Goal: Check status: Check status

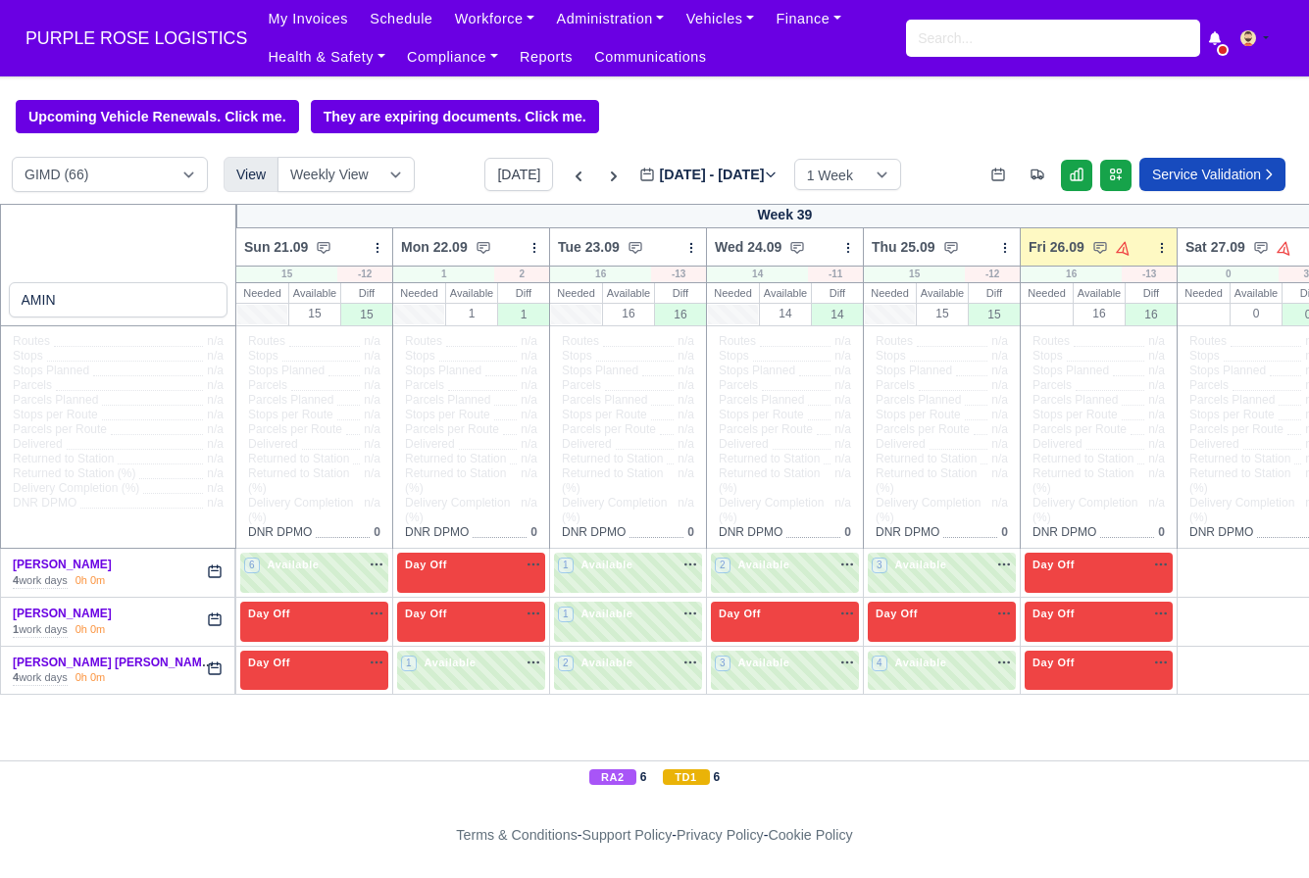
select select "5"
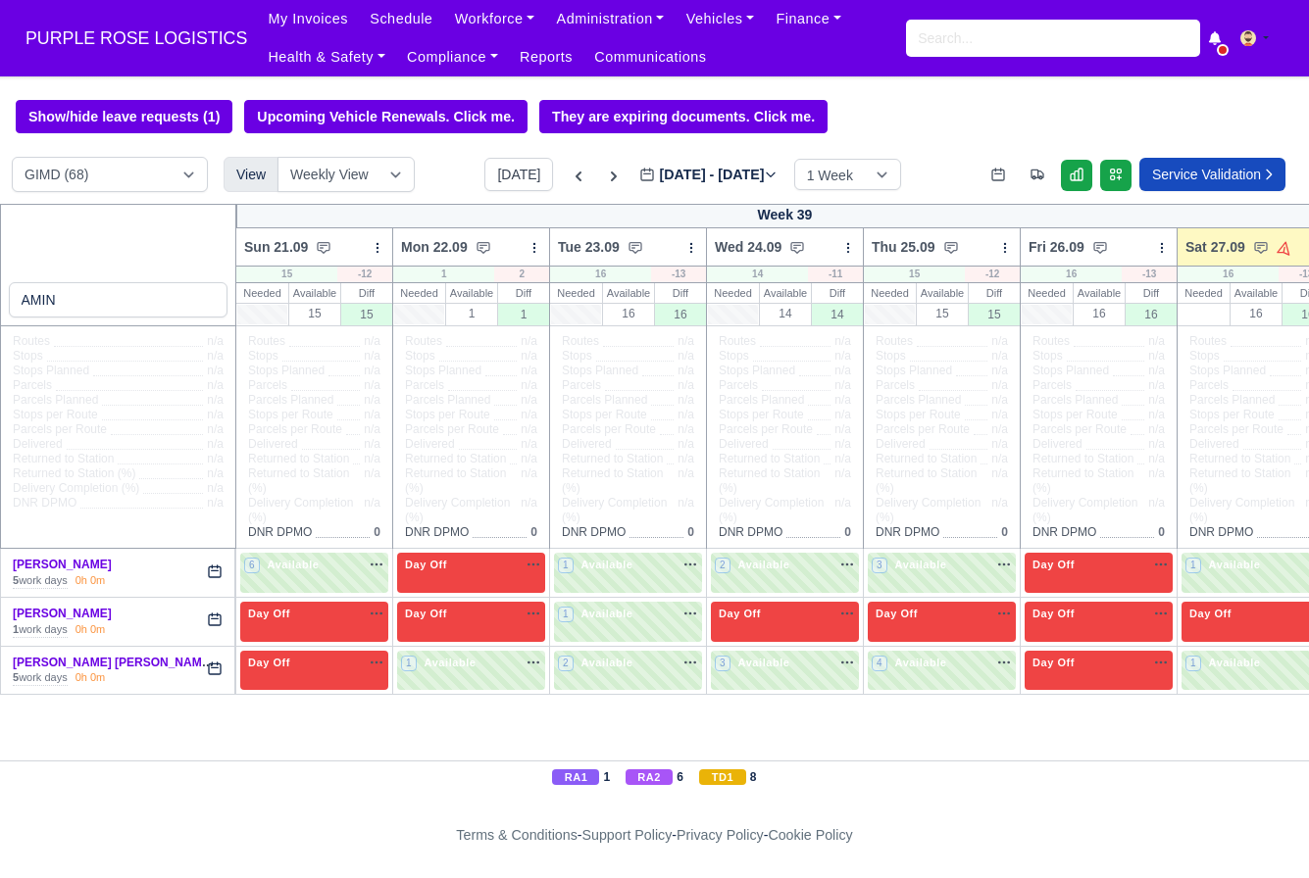
select select "5"
click at [496, 187] on button "[DATE]" at bounding box center [518, 174] width 69 height 33
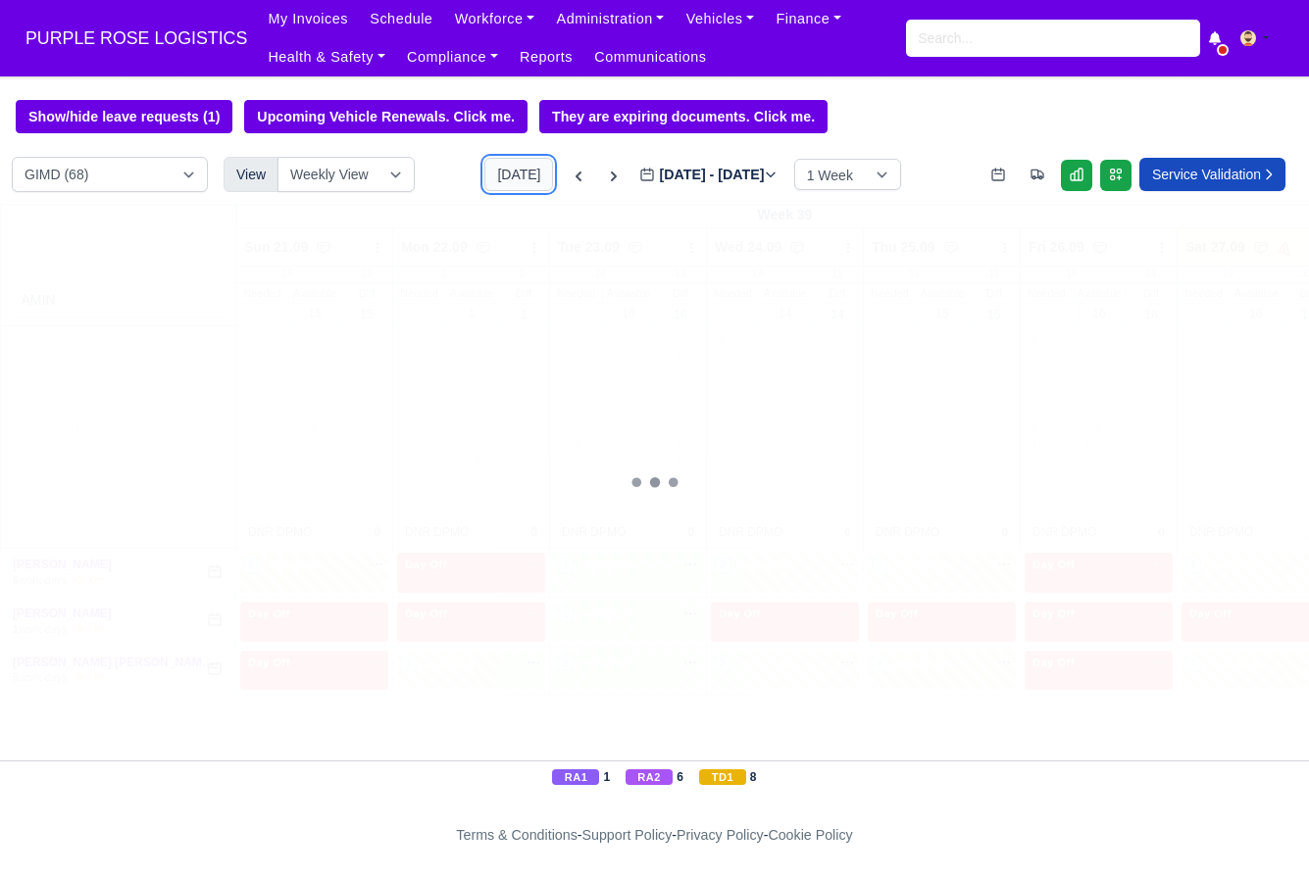
type input "[DATE]"
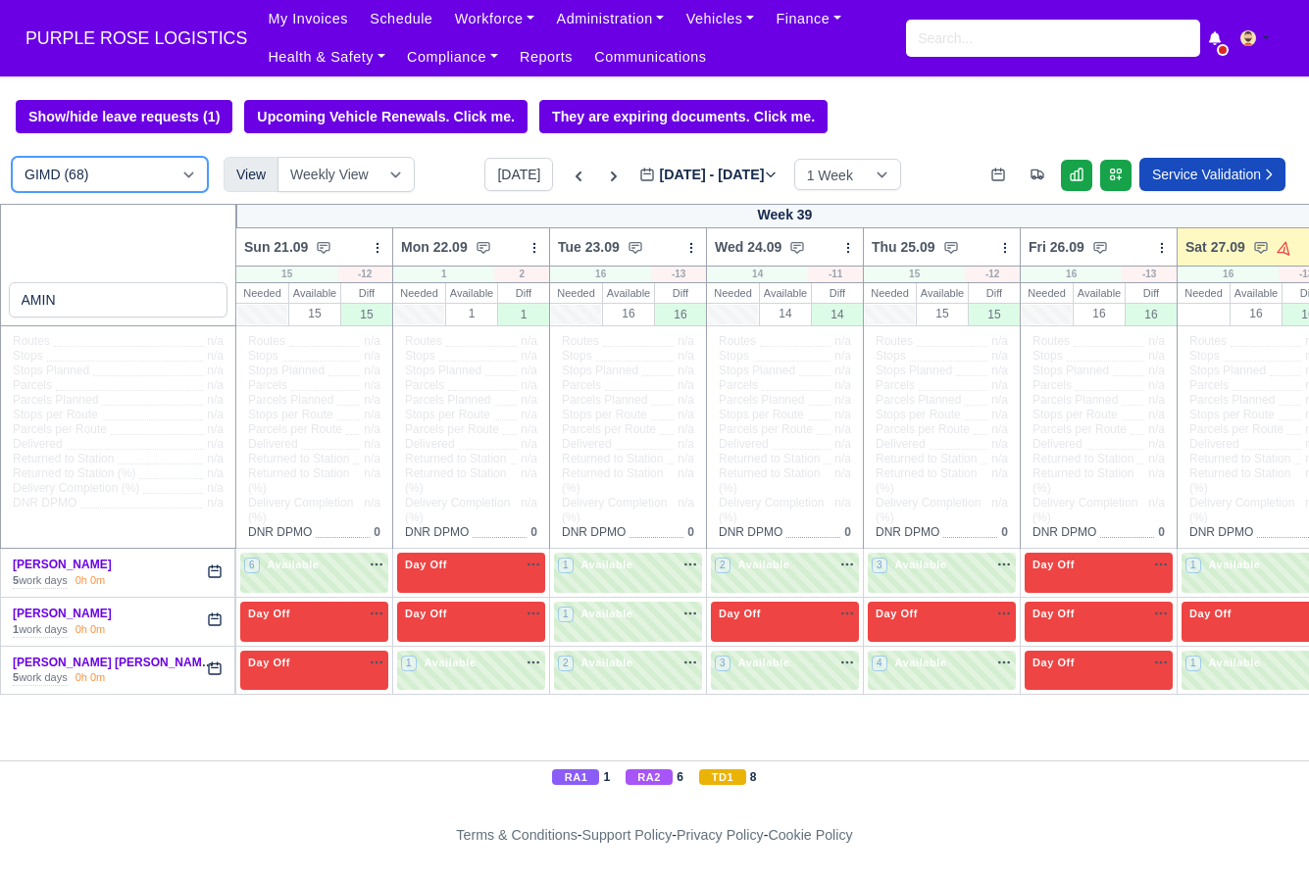
click at [117, 173] on select "DIG1 (208) DAK1 (1) GIMD (68)" at bounding box center [110, 174] width 196 height 35
click at [12, 158] on select "DIG1 (208) DAK1 (1) GIMD (68)" at bounding box center [110, 174] width 196 height 35
click at [207, 300] on input "AMIN" at bounding box center [119, 299] width 220 height 35
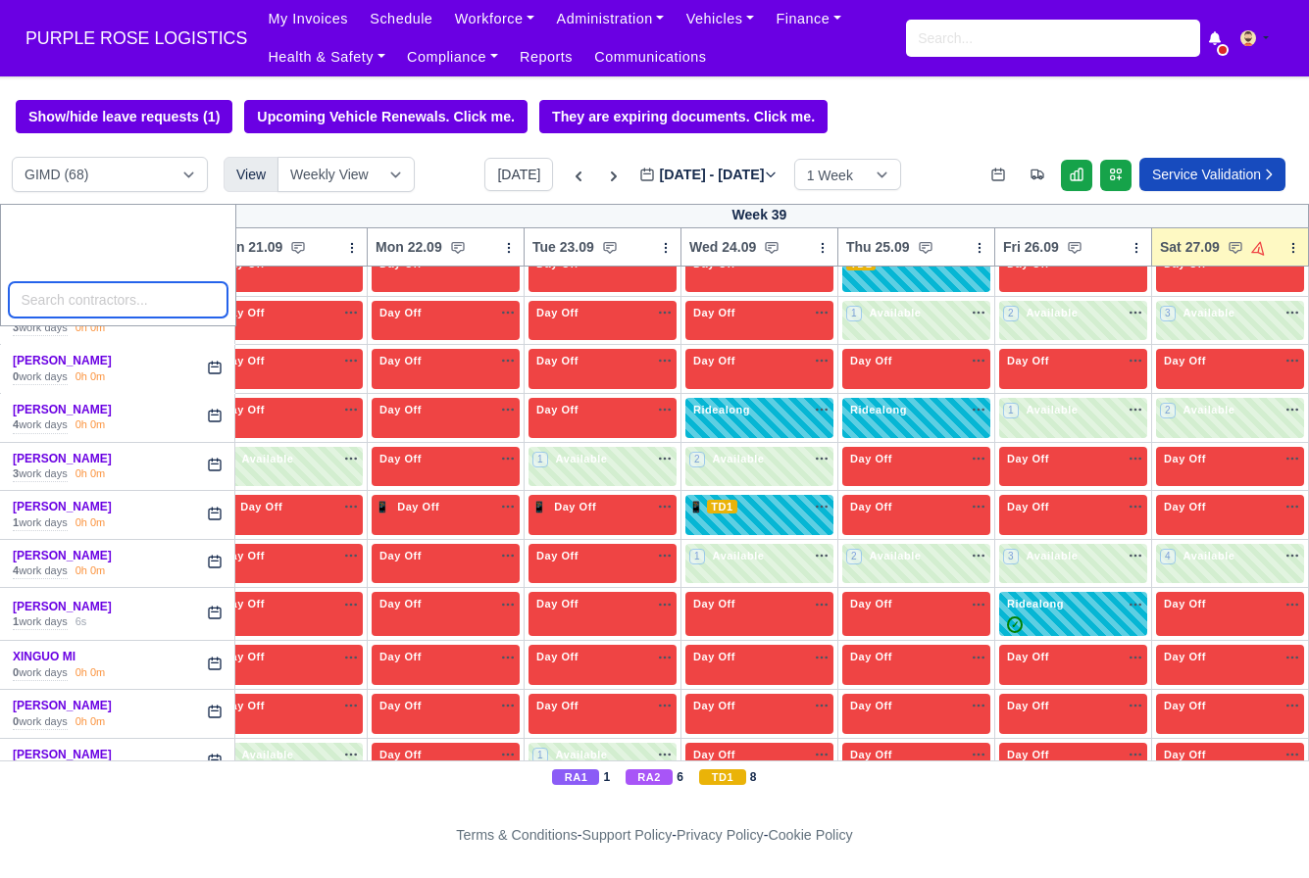
scroll to position [3128, 25]
